Goal: Information Seeking & Learning: Learn about a topic

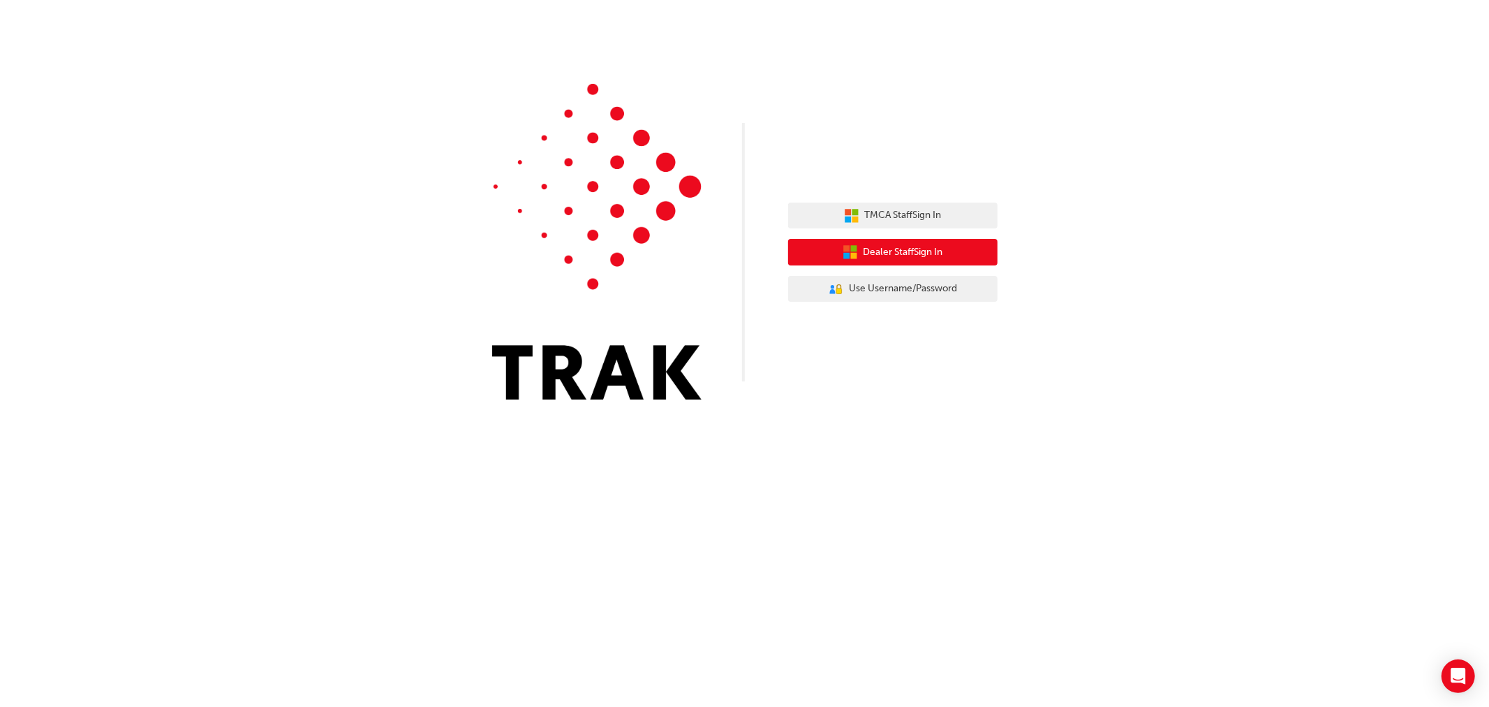
click at [906, 257] on span "Dealer Staff Sign In" at bounding box center [904, 252] width 80 height 16
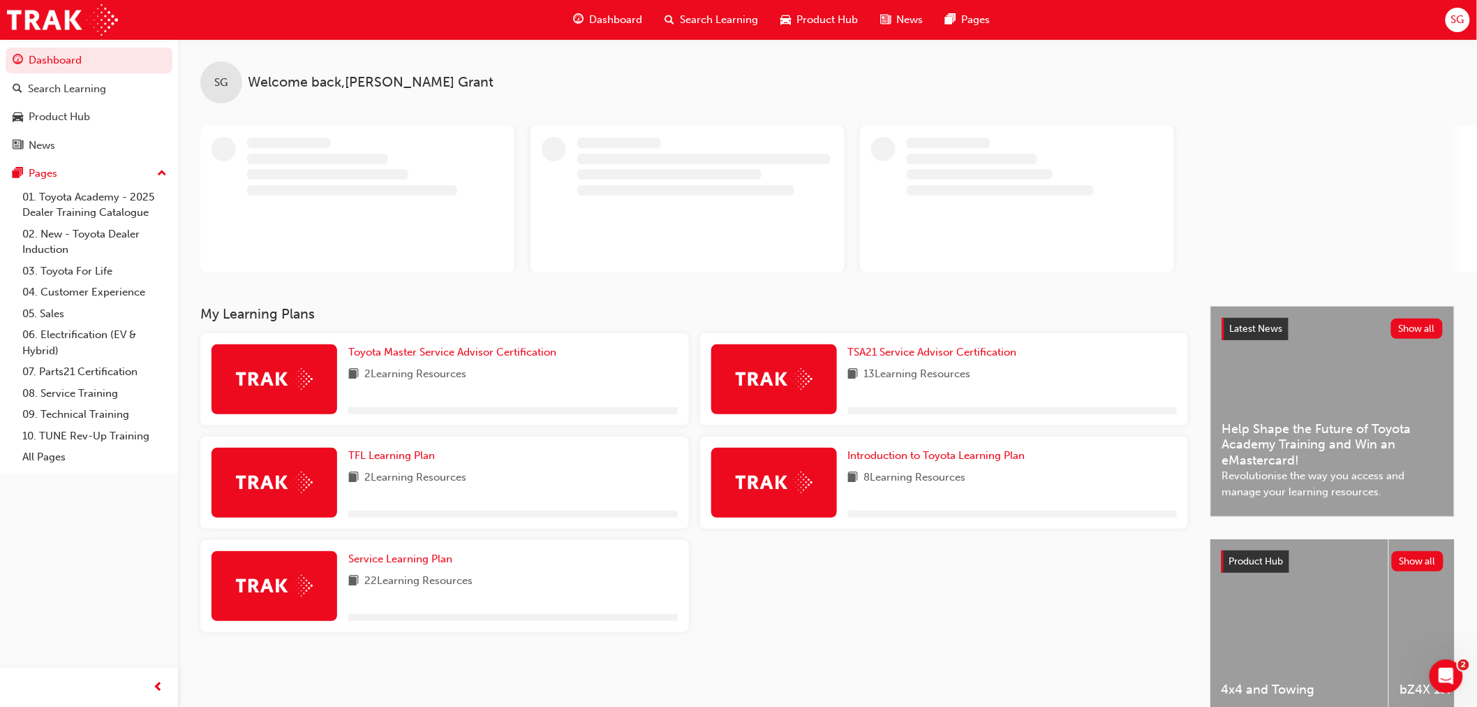
click at [713, 10] on div "Search Learning" at bounding box center [712, 20] width 116 height 29
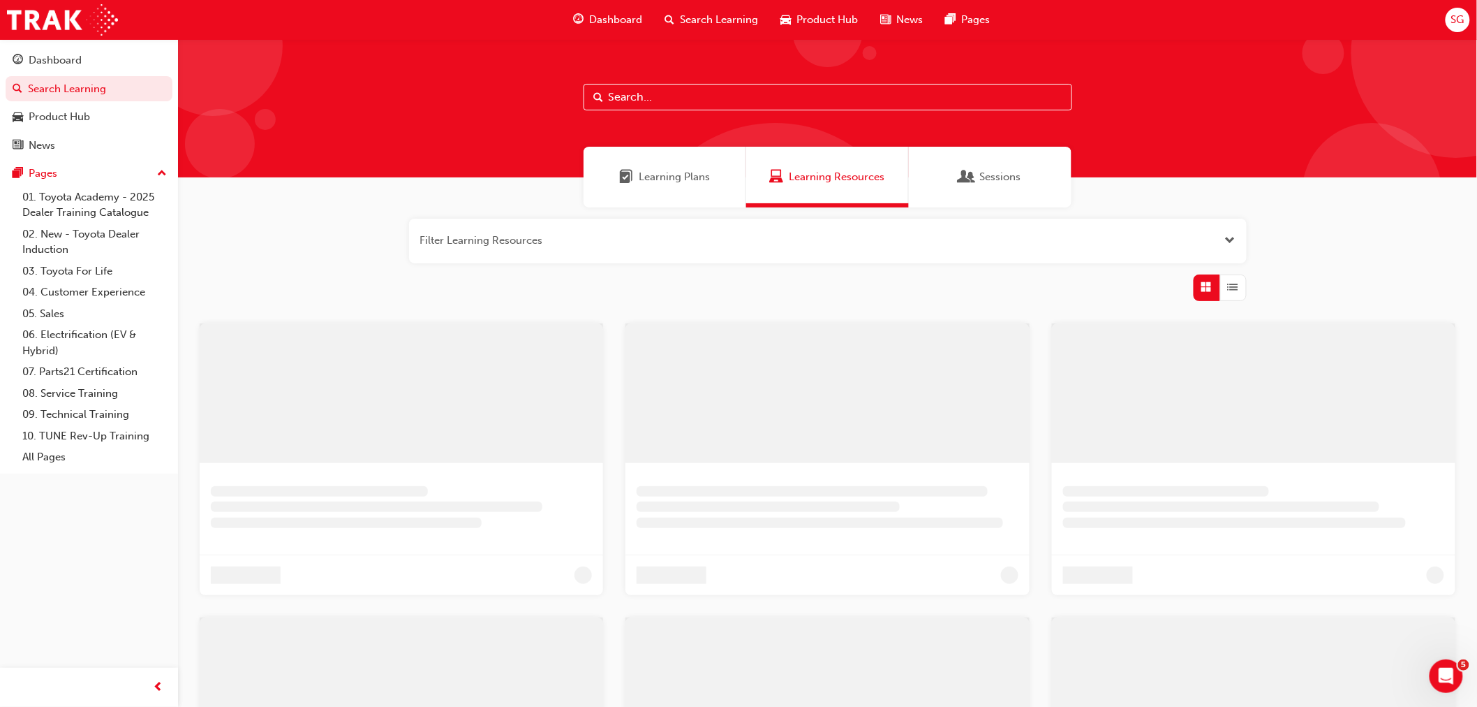
click at [716, 94] on input "text" at bounding box center [828, 97] width 489 height 27
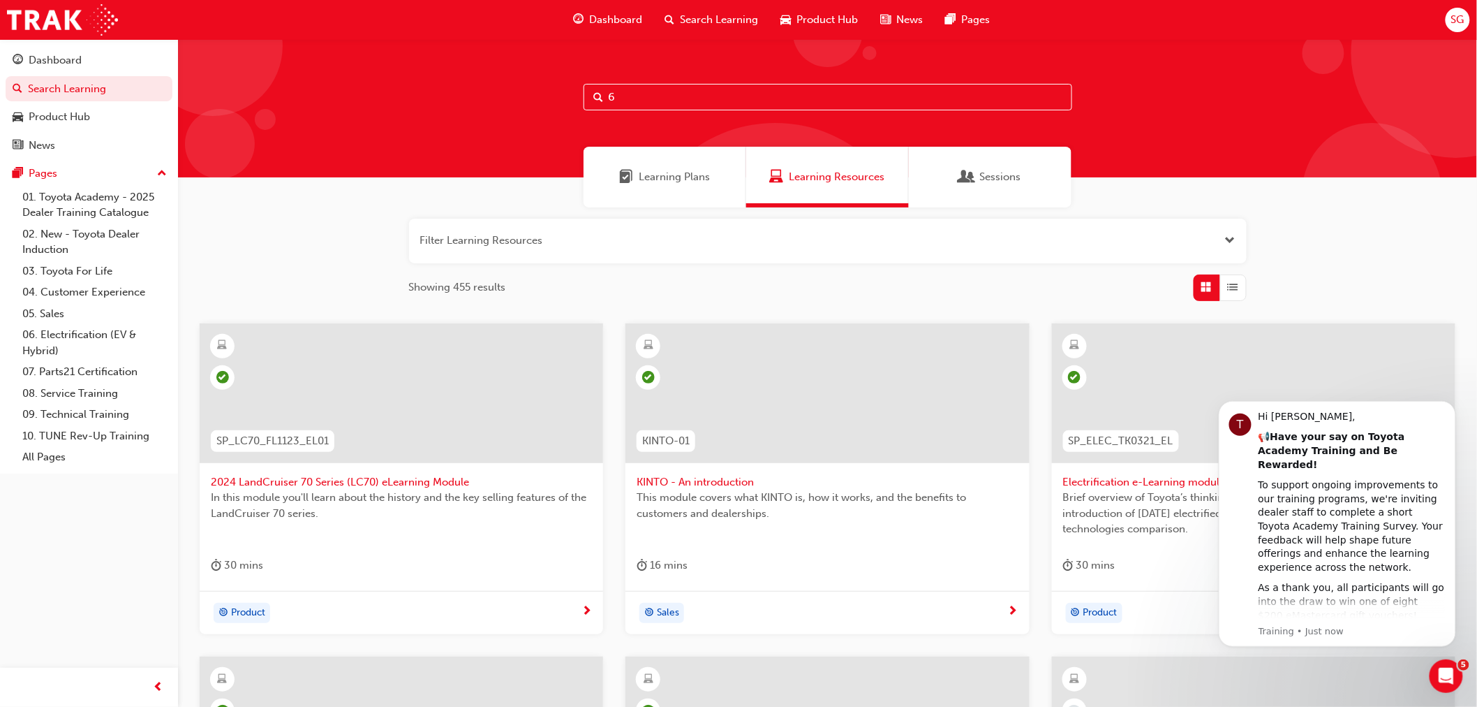
type input "60"
